Goal: Task Accomplishment & Management: Manage account settings

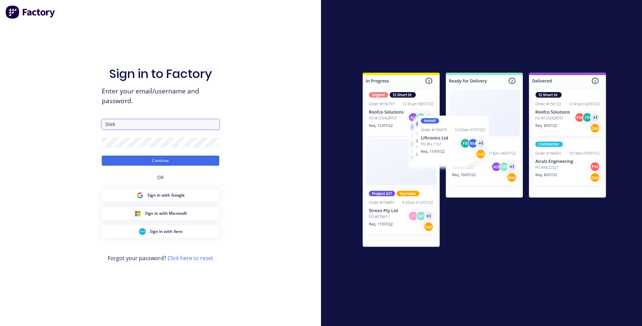
click at [117, 126] on input "Diek" at bounding box center [161, 124] width 118 height 10
type input "D"
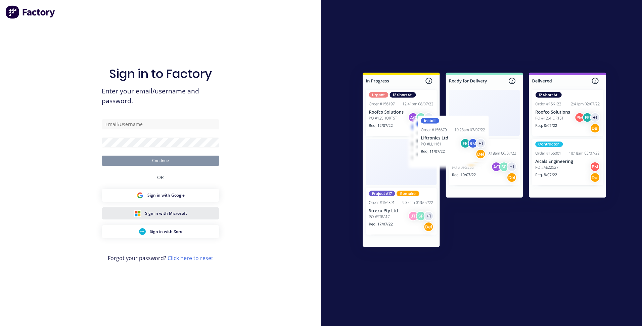
click at [169, 213] on span "Sign in with Microsoft" at bounding box center [166, 213] width 42 height 6
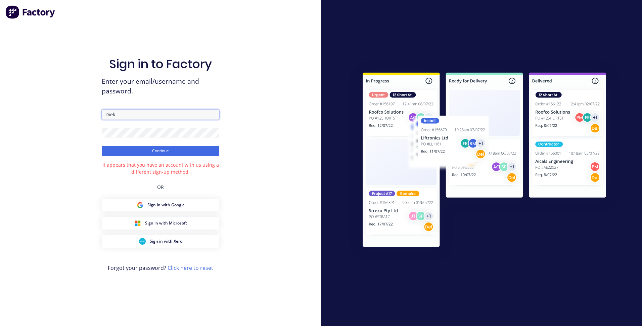
click at [120, 114] on input "Diek" at bounding box center [161, 115] width 118 height 10
type input "D"
type input "[PERSON_NAME][EMAIL_ADDRESS][DOMAIN_NAME]"
click at [102, 146] on button "Continue" at bounding box center [161, 151] width 118 height 10
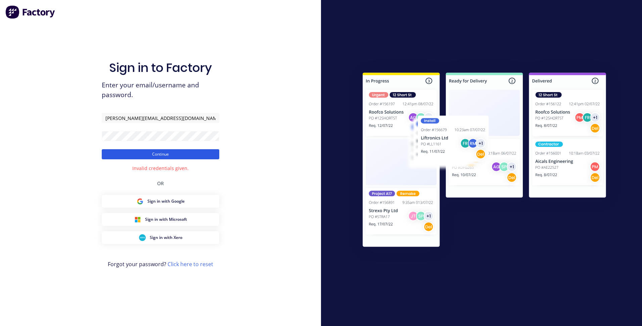
click at [153, 151] on button "Continue" at bounding box center [161, 154] width 118 height 10
click at [184, 264] on link "Click here to reset" at bounding box center [191, 263] width 46 height 7
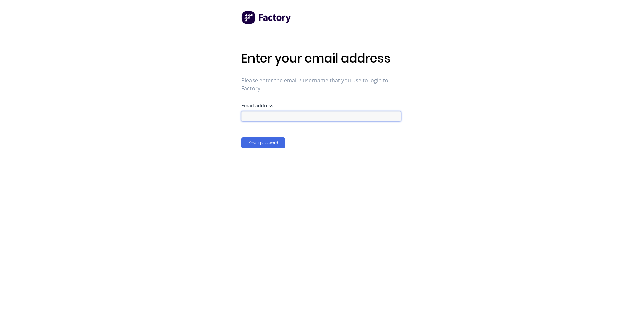
click at [263, 121] on input at bounding box center [322, 116] width 160 height 10
type input "[PERSON_NAME][EMAIL_ADDRESS][DOMAIN_NAME]"
click at [263, 143] on button "Reset password" at bounding box center [264, 142] width 44 height 11
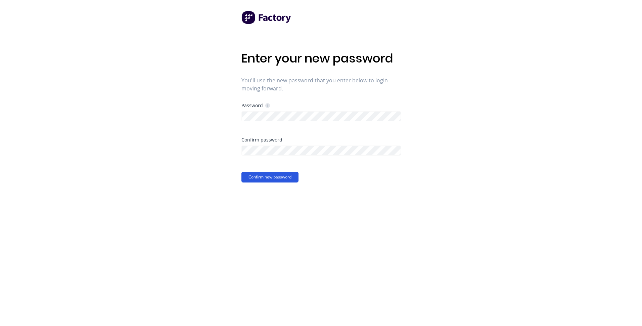
click at [249, 178] on button "Confirm new password" at bounding box center [270, 177] width 57 height 11
click at [228, 120] on div "Enter your new password You'll use the new password that you enter below to log…" at bounding box center [321, 163] width 642 height 326
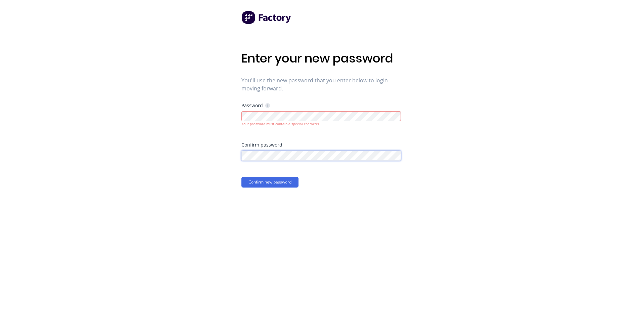
click at [221, 155] on div "Enter your new password You'll use the new password that you enter below to log…" at bounding box center [321, 163] width 642 height 326
click at [242, 177] on button "Confirm new password" at bounding box center [270, 182] width 57 height 11
click at [239, 119] on div "Enter your new password You'll use the new password that you enter below to log…" at bounding box center [321, 163] width 642 height 326
click at [242, 177] on button "Confirm new password" at bounding box center [270, 182] width 57 height 11
click at [441, 181] on div "Enter your new password You'll use the new password that you enter below to log…" at bounding box center [321, 163] width 642 height 326
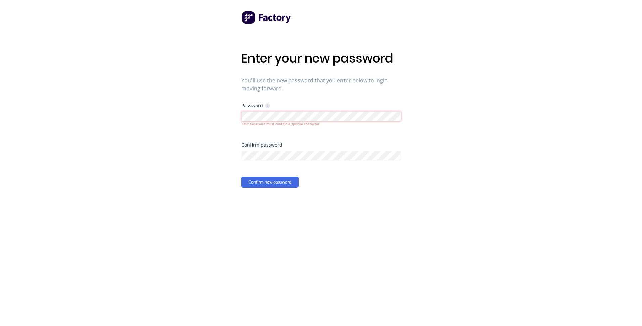
click at [235, 115] on div "Enter your new password You'll use the new password that you enter below to log…" at bounding box center [321, 163] width 642 height 326
drag, startPoint x: 440, startPoint y: 159, endPoint x: 445, endPoint y: 160, distance: 4.7
click at [440, 159] on div "Enter your new password You'll use the new password that you enter below to log…" at bounding box center [321, 163] width 642 height 326
click at [267, 107] on icon at bounding box center [267, 106] width 1 height 2
click at [267, 106] on icon at bounding box center [267, 105] width 5 height 5
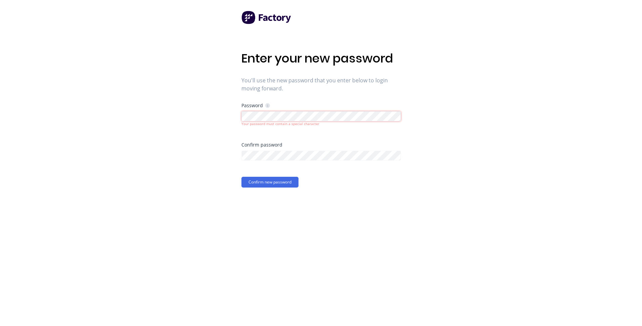
click at [242, 177] on button "Confirm new password" at bounding box center [270, 182] width 57 height 11
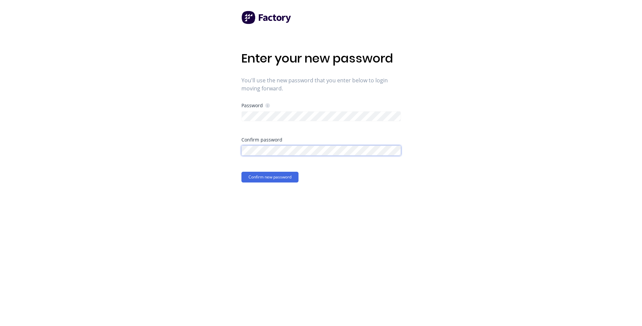
click at [242, 172] on button "Confirm new password" at bounding box center [270, 177] width 57 height 11
click at [469, 185] on div "Enter your new password You'll use the new password that you enter below to log…" at bounding box center [321, 163] width 642 height 326
